Goal: Information Seeking & Learning: Learn about a topic

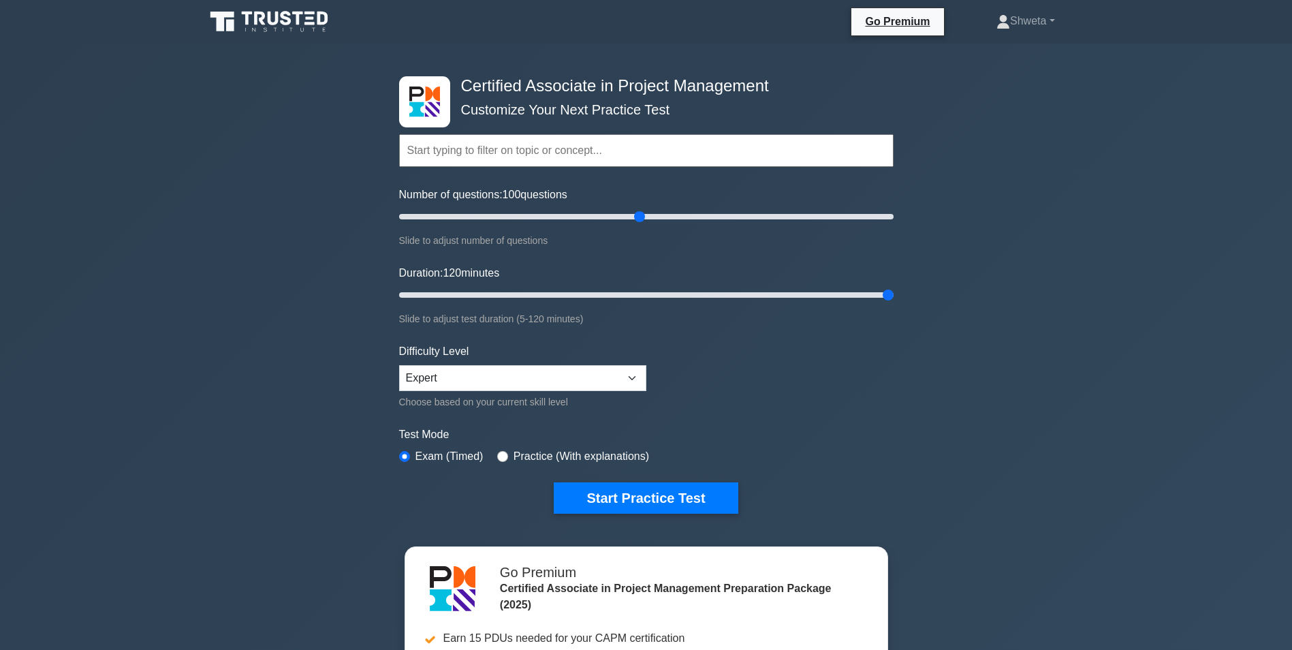
click at [260, 10] on icon at bounding box center [270, 22] width 131 height 26
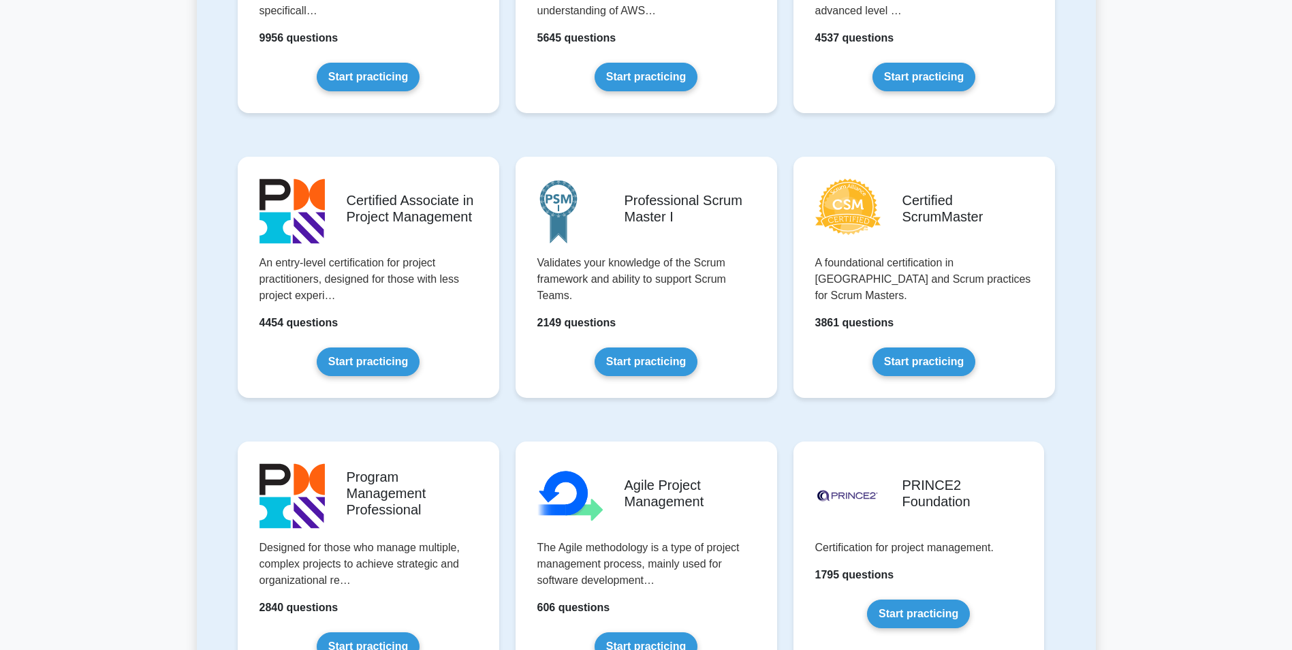
scroll to position [477, 0]
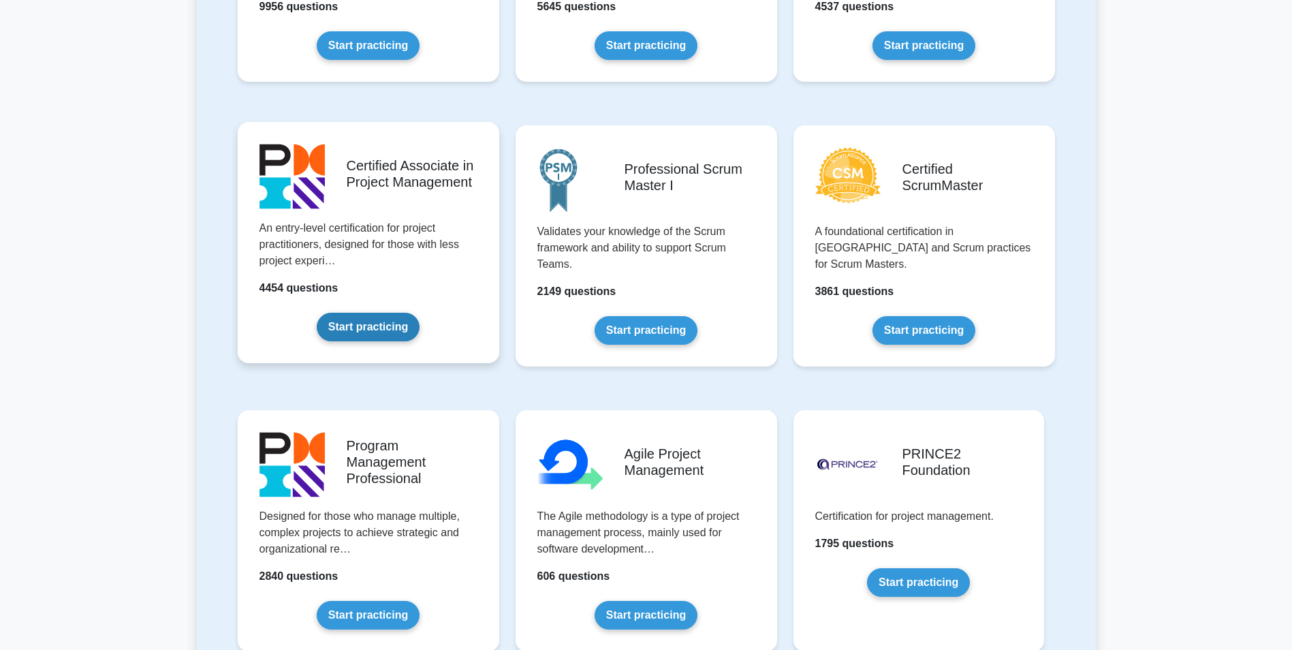
click at [358, 328] on link "Start practicing" at bounding box center [368, 327] width 103 height 29
